Goal: Navigation & Orientation: Find specific page/section

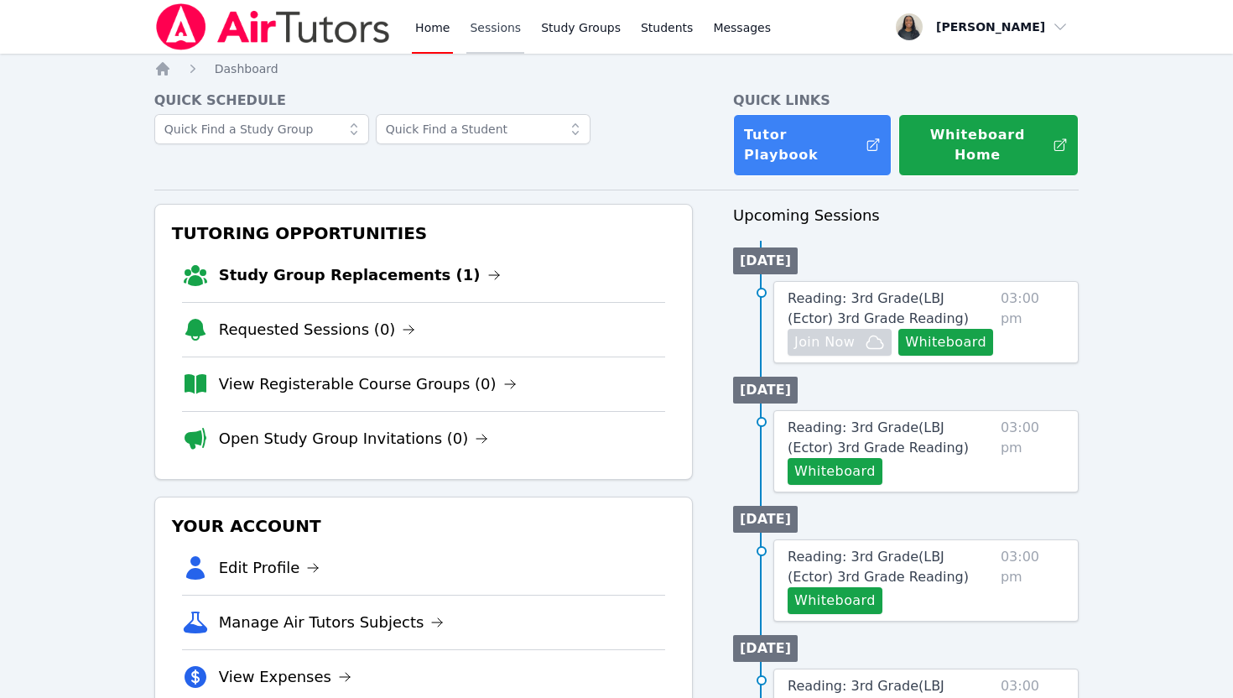
click at [492, 24] on link "Sessions" at bounding box center [495, 27] width 58 height 54
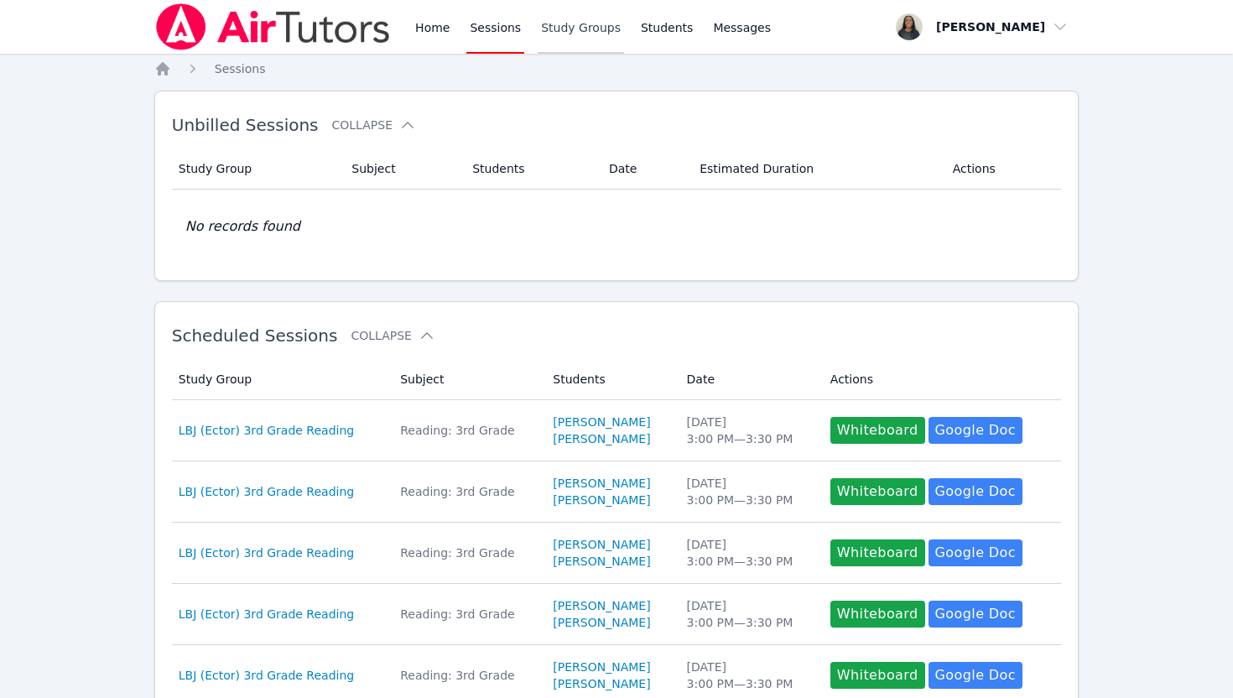
click at [568, 28] on link "Study Groups" at bounding box center [581, 27] width 86 height 54
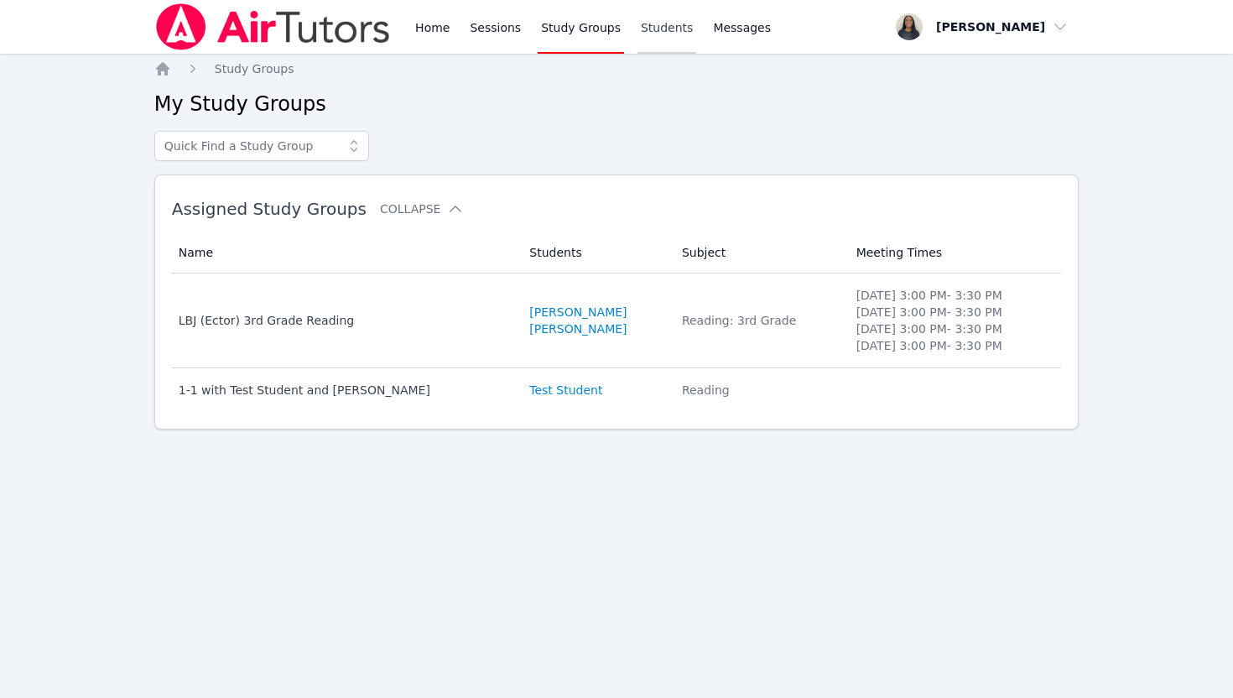
click at [638, 29] on link "Students" at bounding box center [667, 27] width 59 height 54
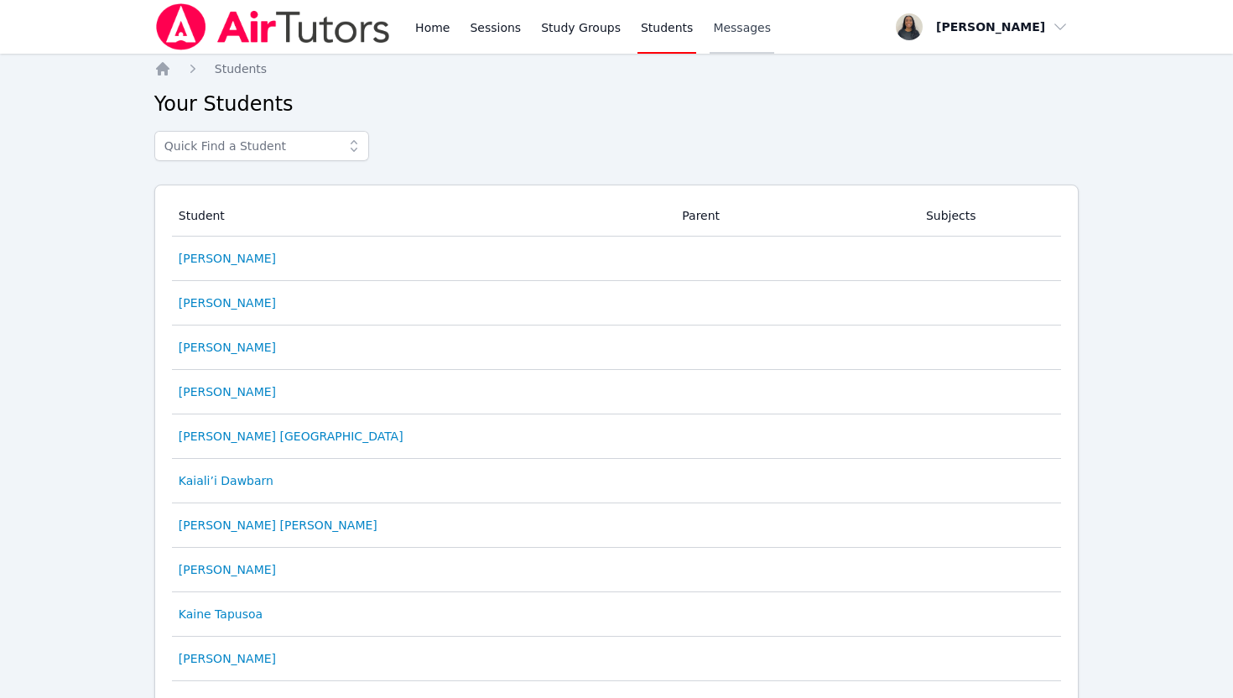
click at [724, 24] on span "Messages" at bounding box center [742, 27] width 58 height 17
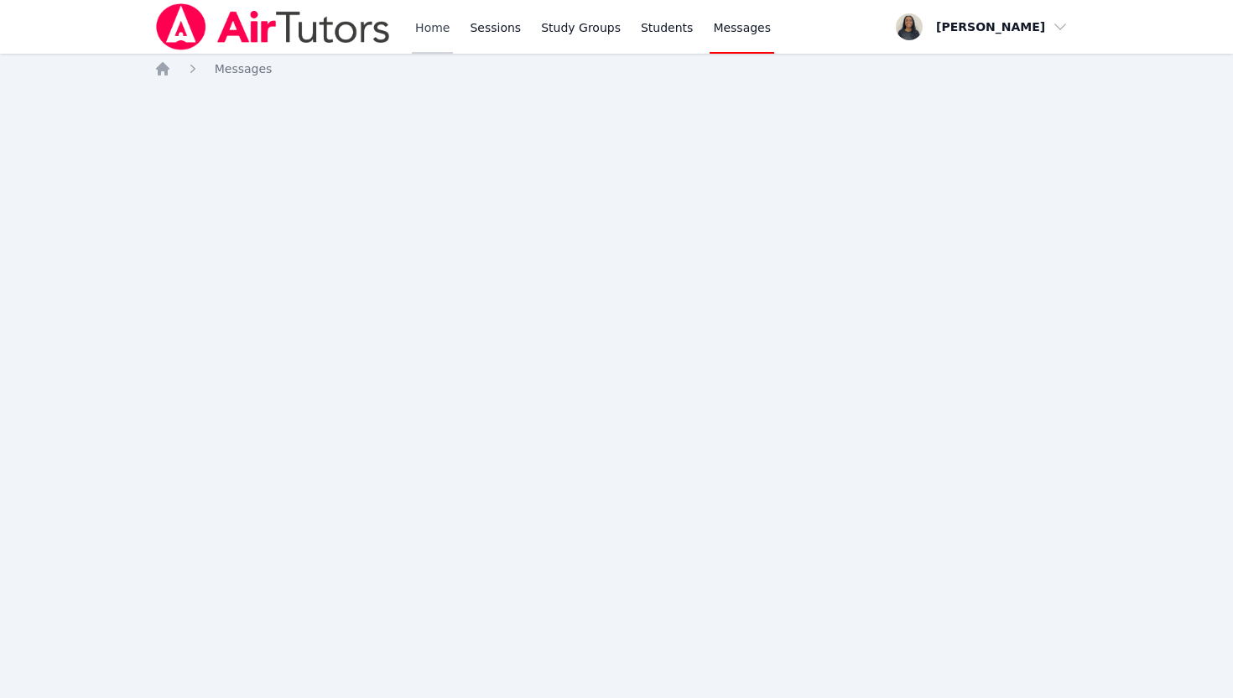
click at [446, 20] on link "Home" at bounding box center [432, 27] width 41 height 54
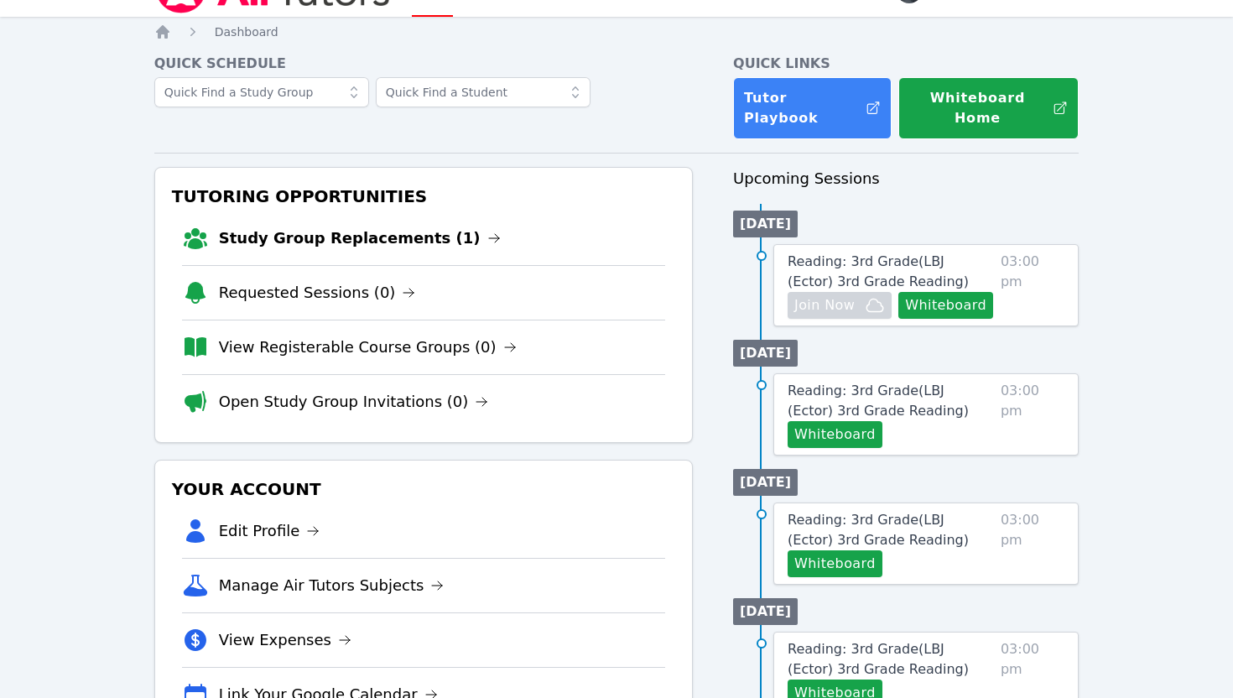
scroll to position [40, 0]
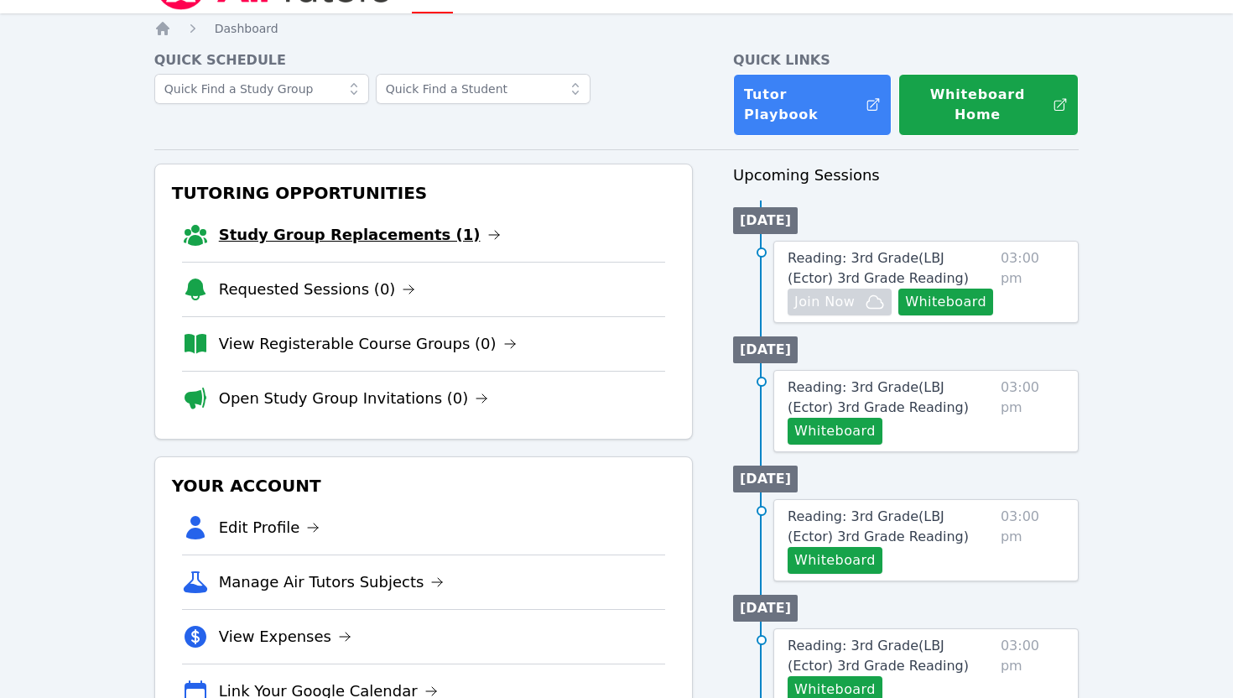
click at [369, 223] on link "Study Group Replacements (1)" at bounding box center [360, 234] width 282 height 23
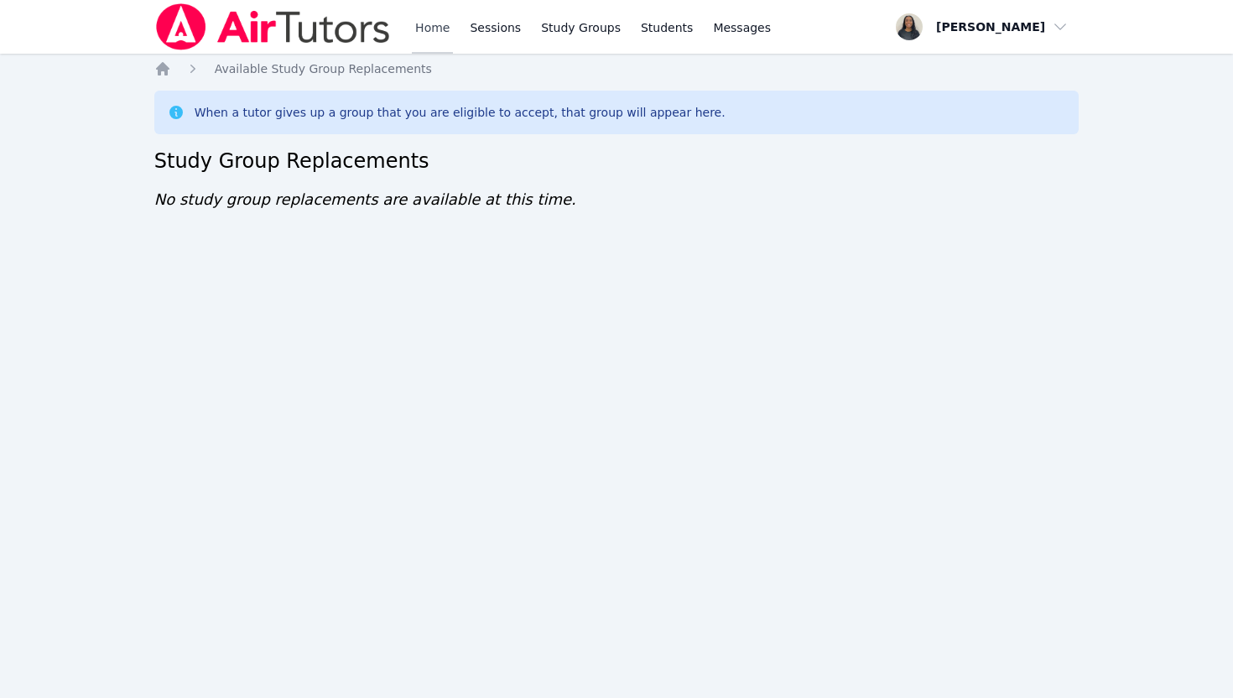
click at [422, 24] on link "Home" at bounding box center [432, 27] width 41 height 54
